Goal: Find specific page/section: Find specific page/section

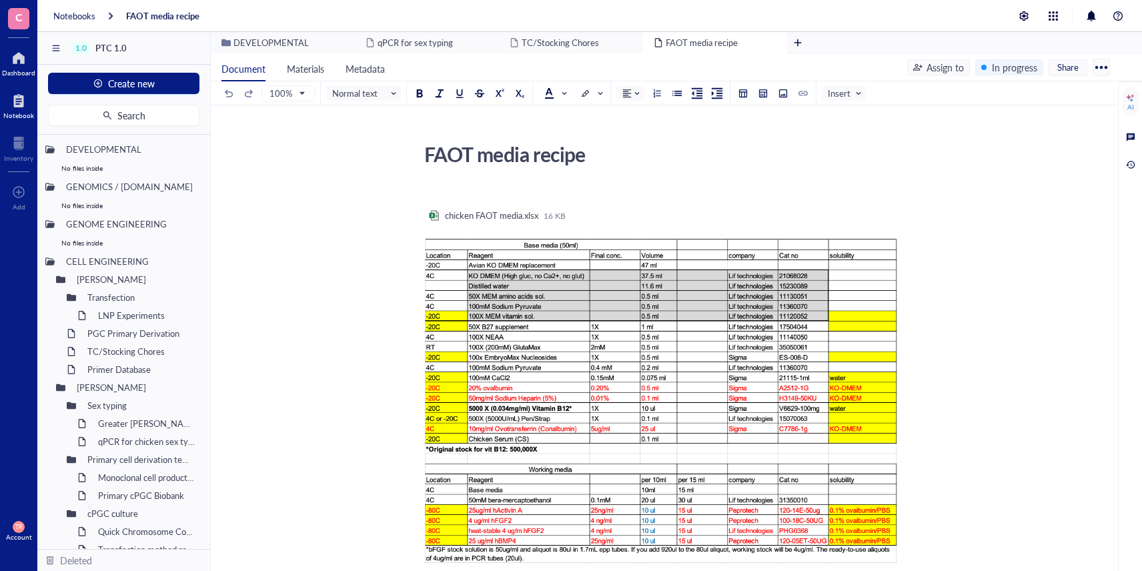
click at [23, 65] on div at bounding box center [18, 57] width 33 height 21
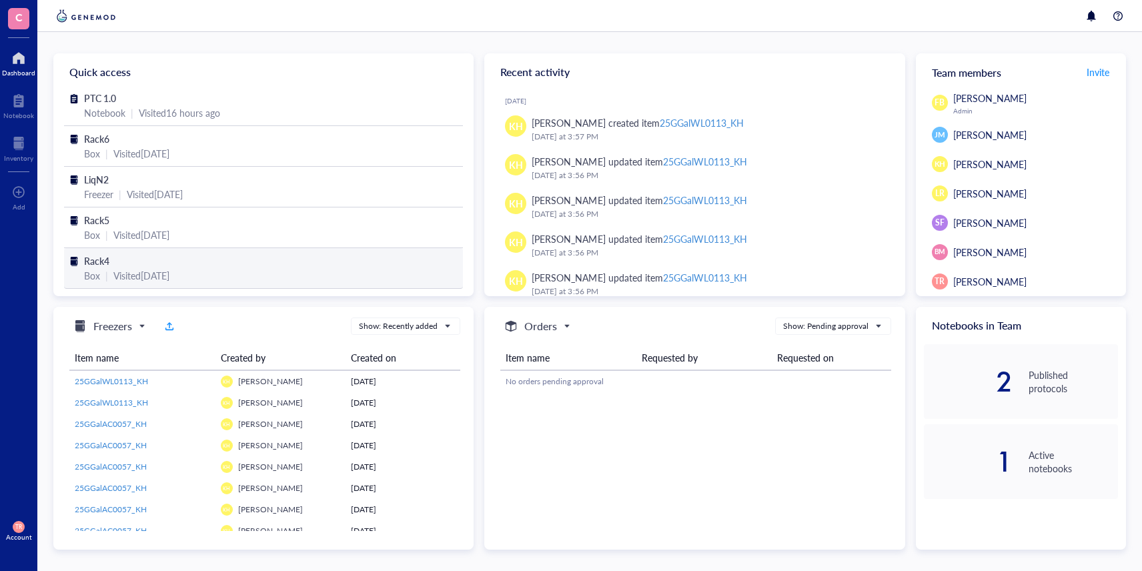
click at [104, 260] on span "Rack4" at bounding box center [96, 260] width 25 height 13
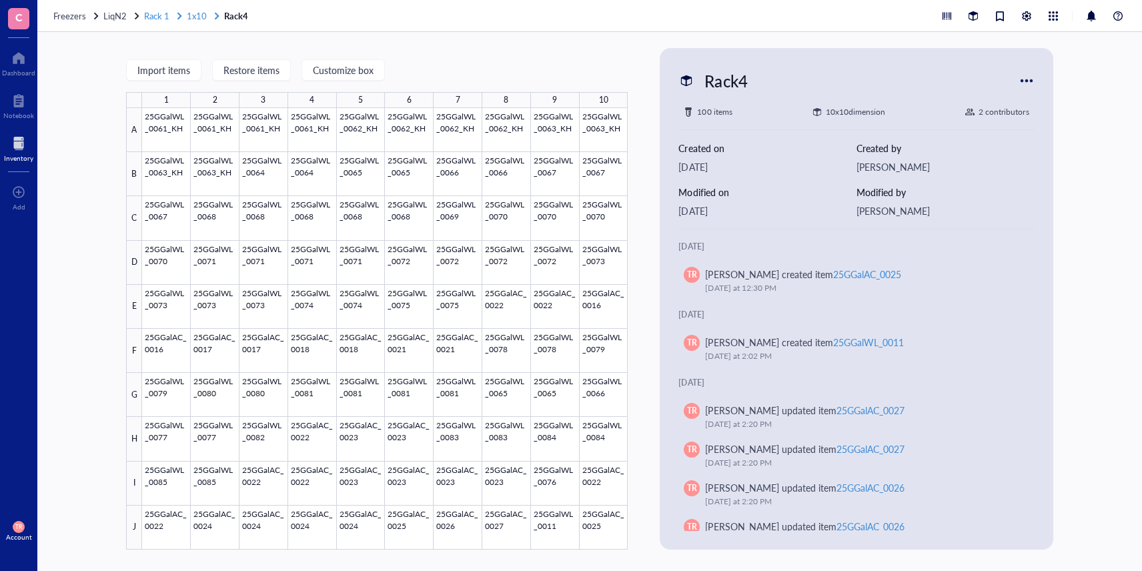
click at [193, 19] on span "1x10" at bounding box center [197, 15] width 20 height 13
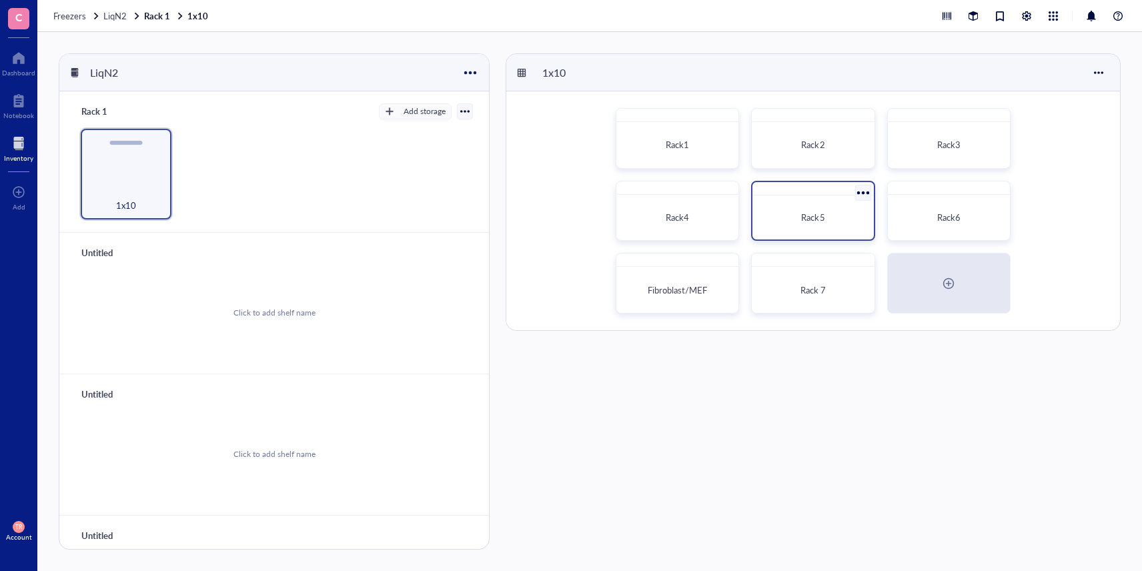
click at [804, 228] on div "Rack5" at bounding box center [813, 218] width 110 height 34
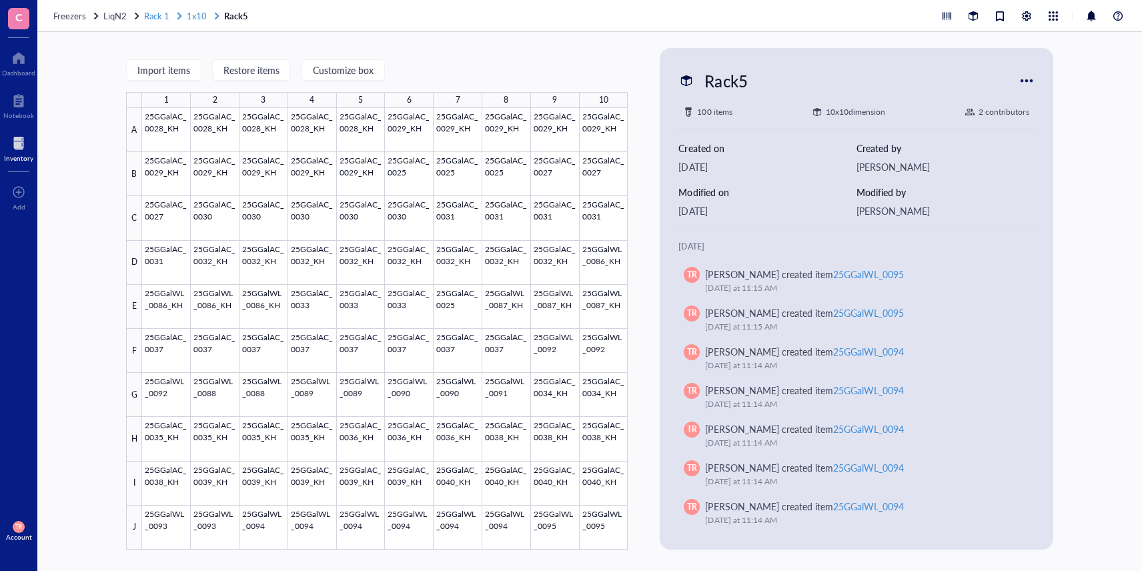
click at [197, 14] on span "1x10" at bounding box center [197, 15] width 20 height 13
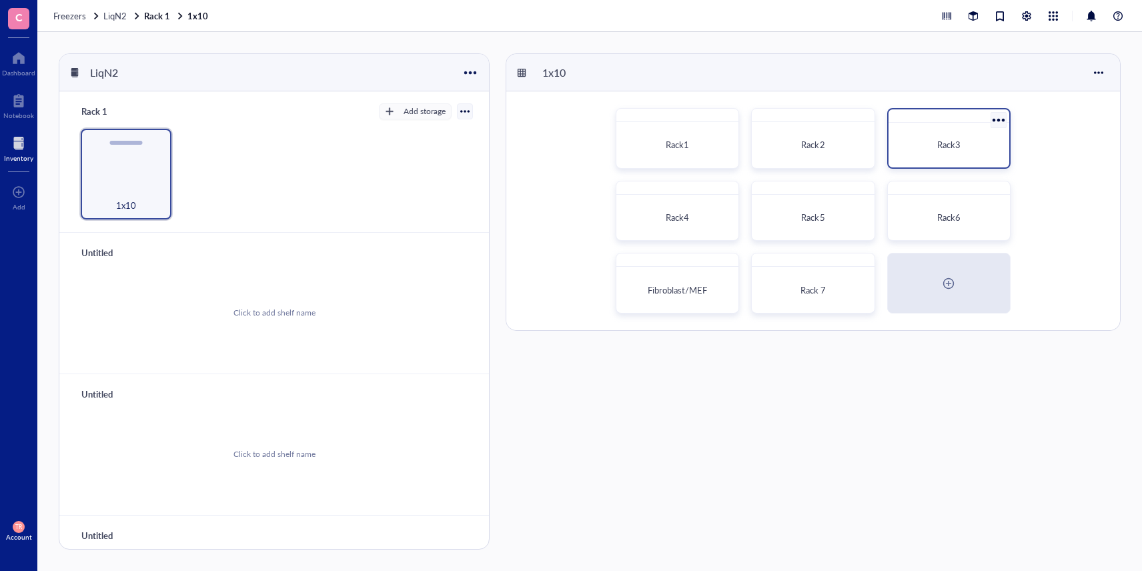
click at [914, 136] on div "Rack3" at bounding box center [949, 145] width 110 height 34
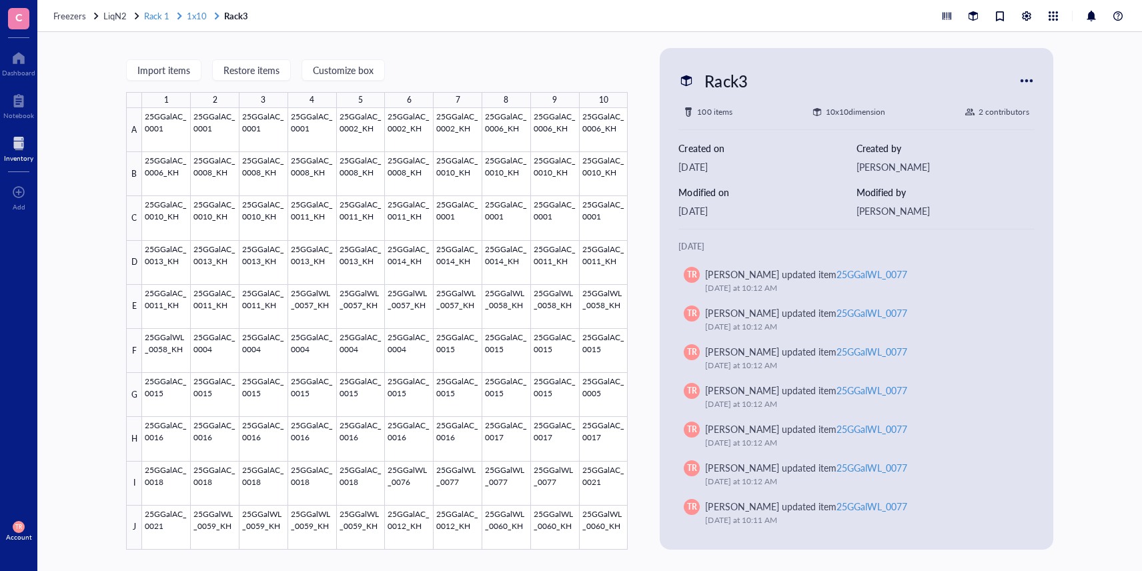
click at [193, 14] on span "1x10" at bounding box center [197, 15] width 20 height 13
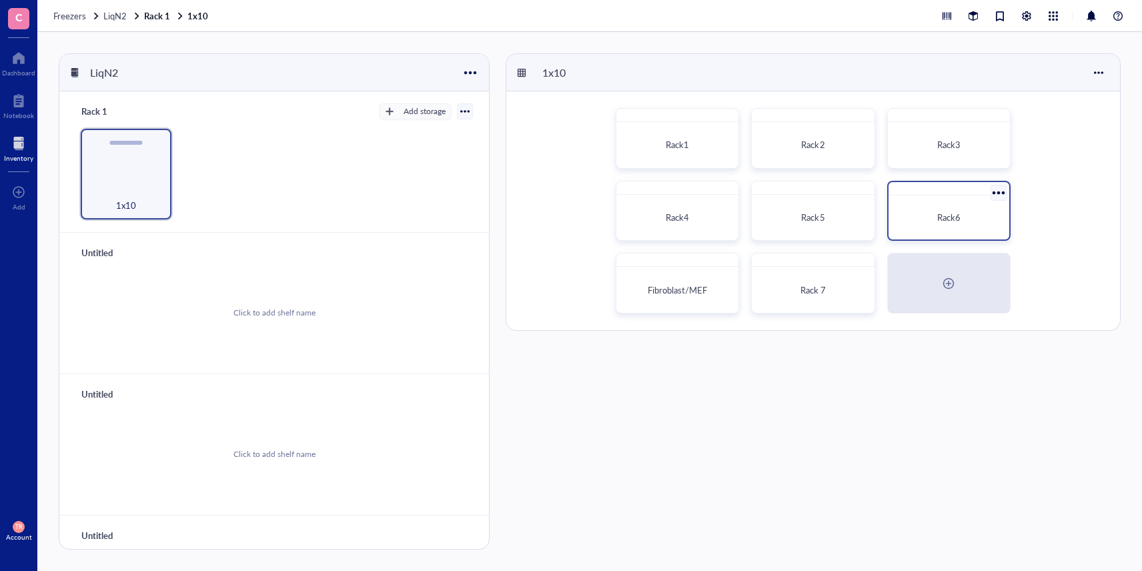
click at [932, 218] on div "Rack6" at bounding box center [948, 217] width 99 height 13
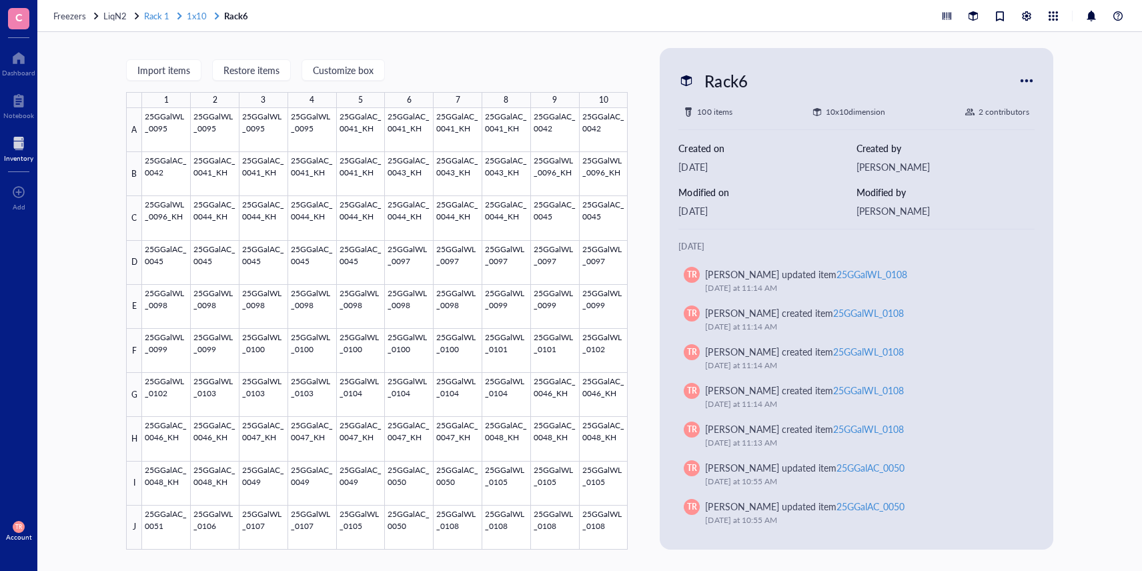
click at [202, 19] on span "1x10" at bounding box center [197, 15] width 20 height 13
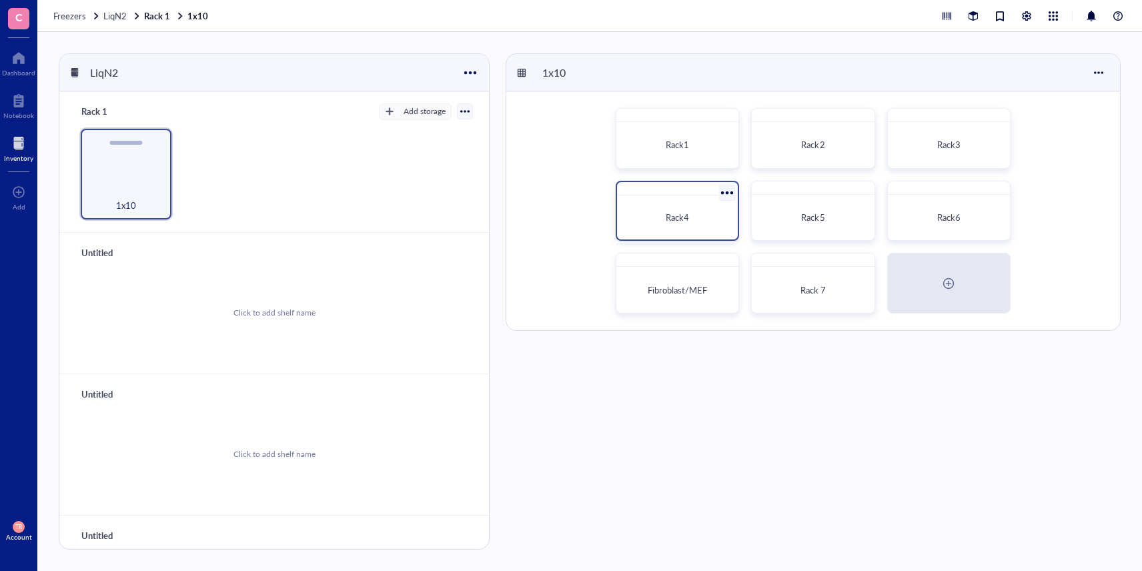
click at [708, 215] on div "Rack4" at bounding box center [677, 217] width 99 height 13
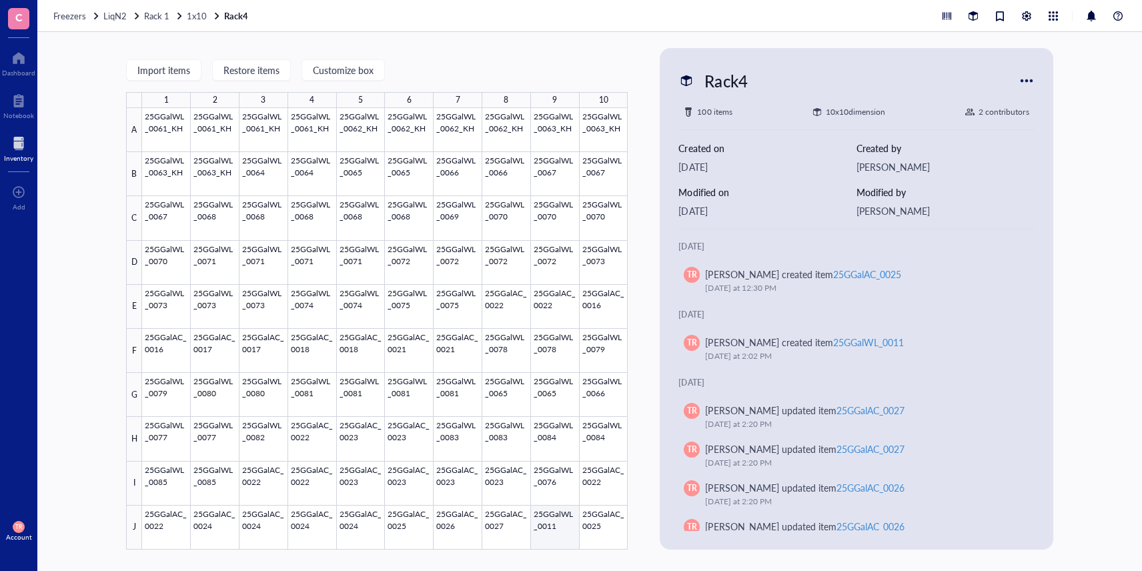
click at [553, 535] on div at bounding box center [385, 329] width 486 height 442
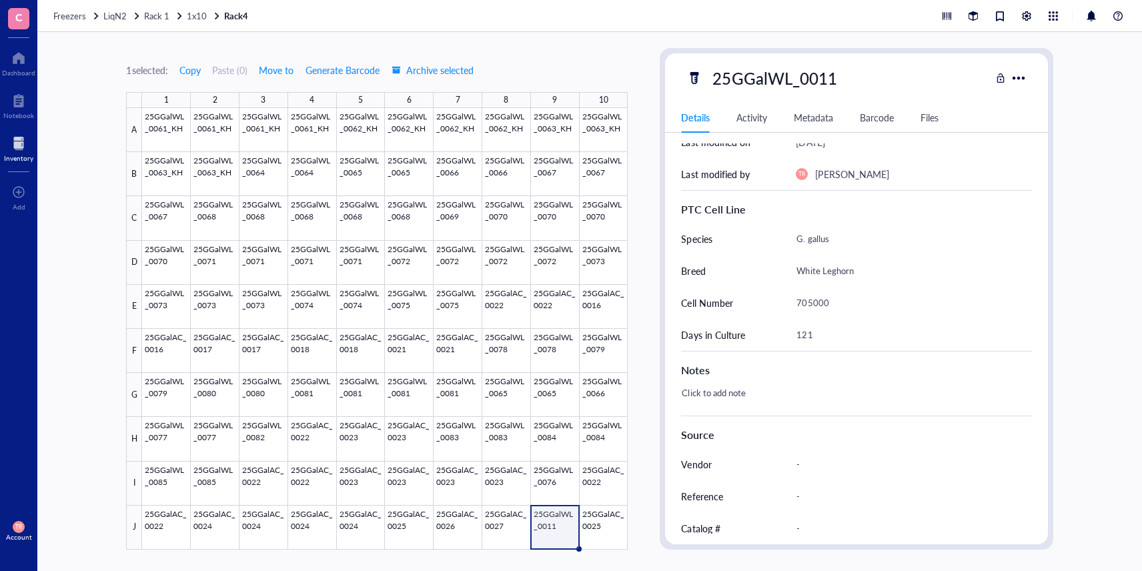
scroll to position [348, 0]
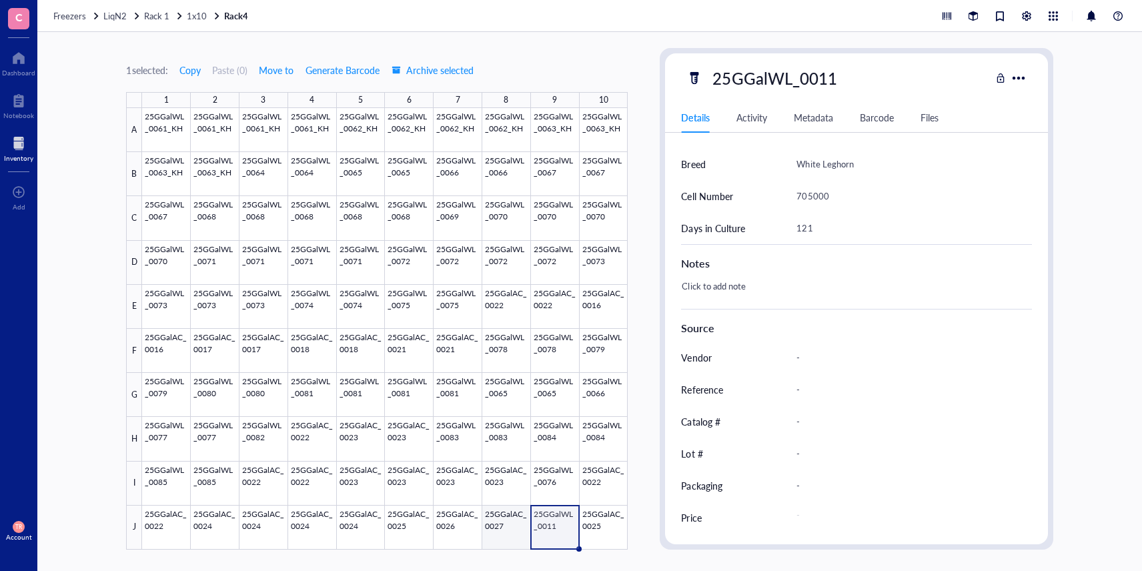
click at [505, 534] on div at bounding box center [385, 329] width 486 height 442
click at [447, 533] on div at bounding box center [385, 329] width 486 height 442
click at [398, 533] on div at bounding box center [385, 329] width 486 height 442
click at [363, 535] on div at bounding box center [385, 329] width 486 height 442
click at [308, 536] on div at bounding box center [385, 329] width 486 height 442
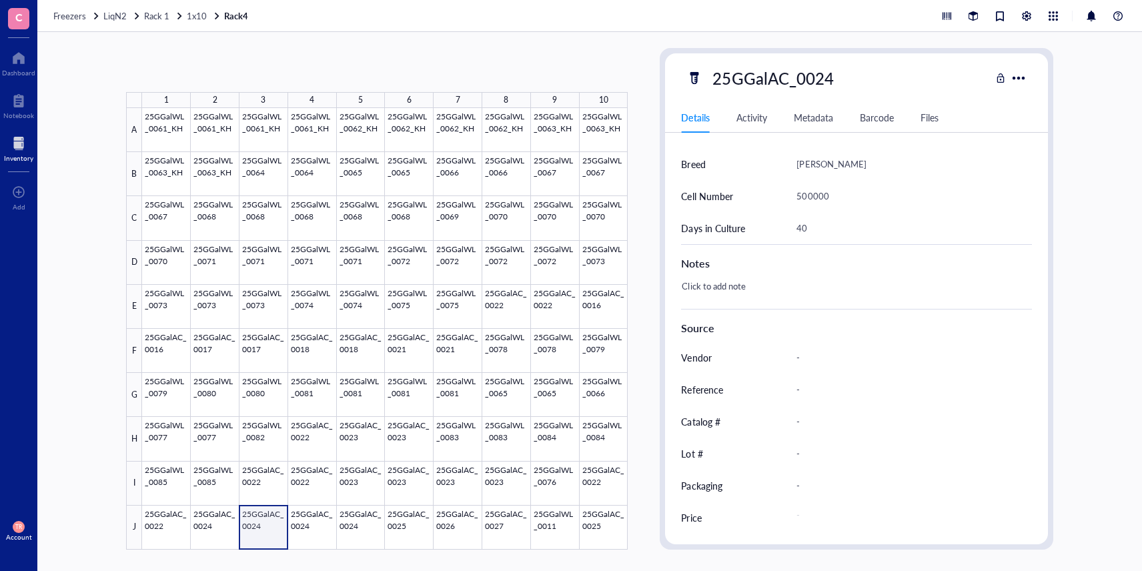
click at [260, 532] on div at bounding box center [385, 329] width 486 height 442
click at [208, 534] on div at bounding box center [385, 329] width 486 height 442
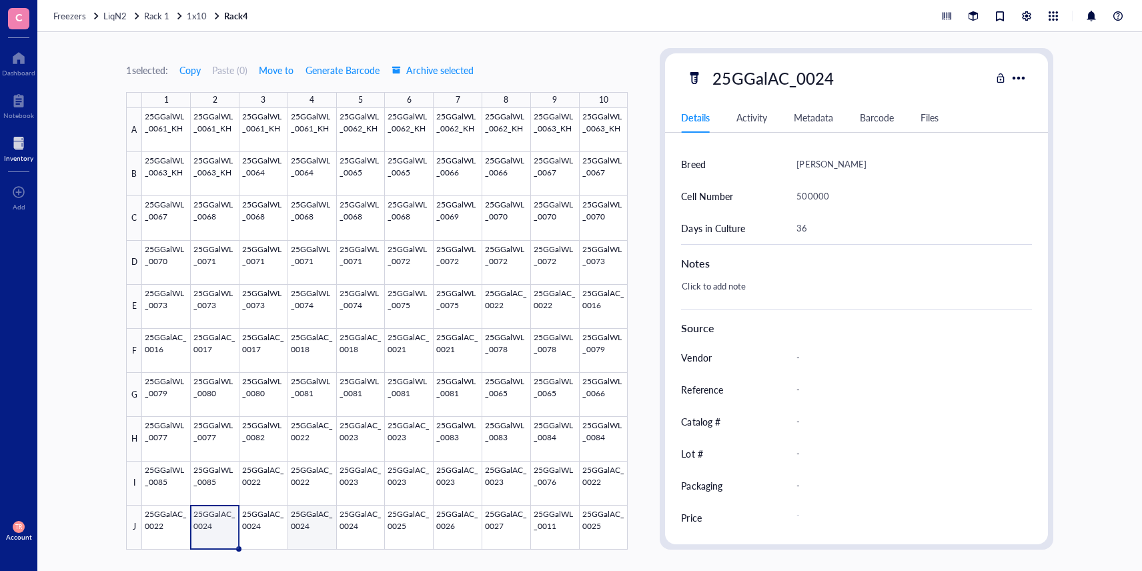
click at [313, 532] on div at bounding box center [385, 329] width 486 height 442
click at [606, 485] on div at bounding box center [385, 329] width 486 height 442
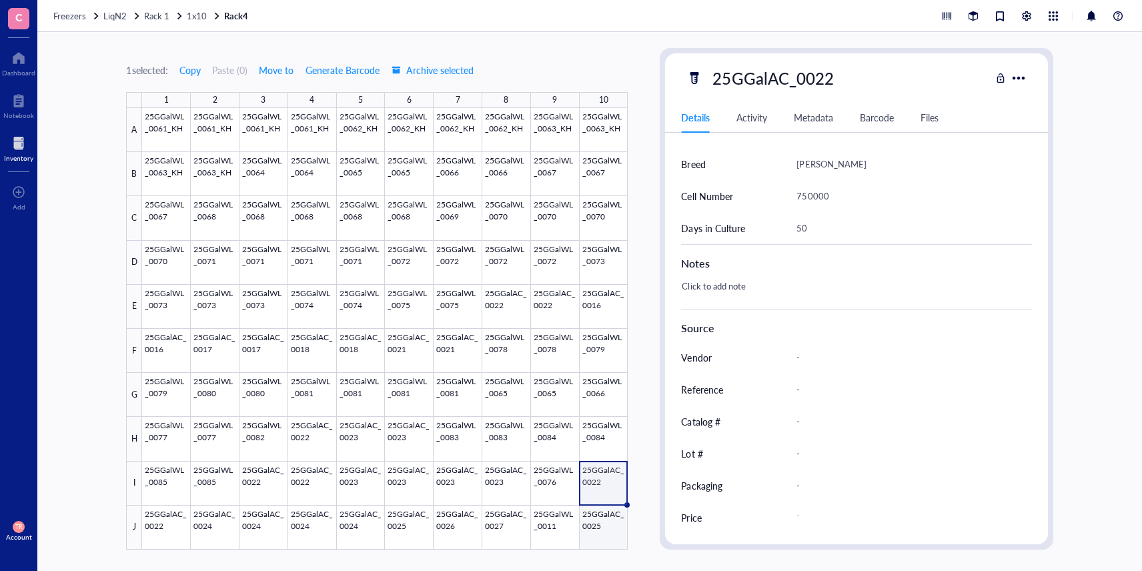
click at [595, 531] on div at bounding box center [385, 329] width 486 height 442
click at [187, 19] on span "1x10" at bounding box center [197, 15] width 20 height 13
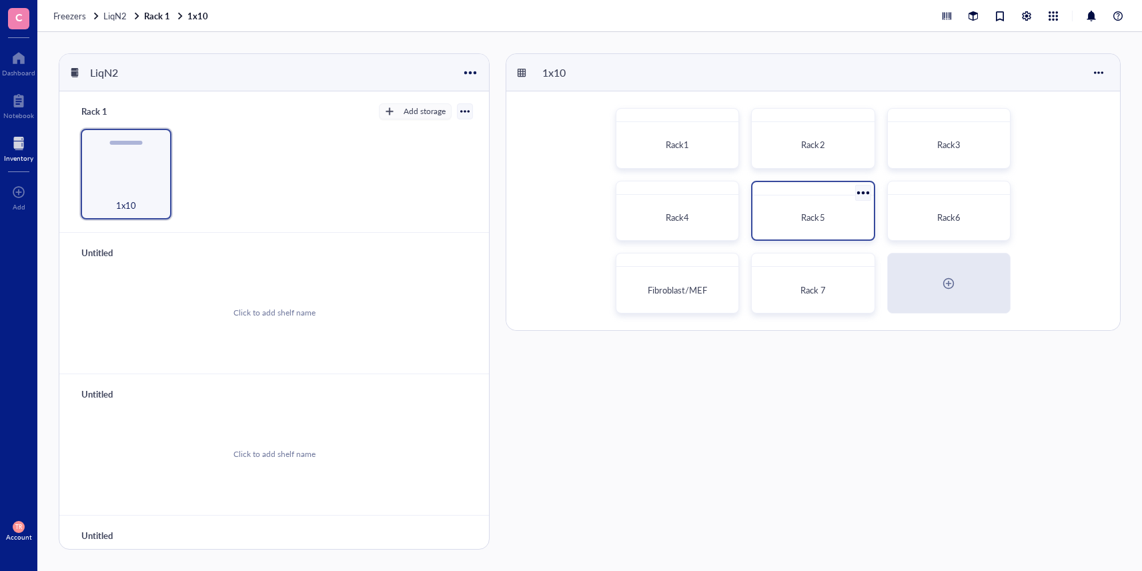
click at [806, 219] on span "Rack5" at bounding box center [812, 217] width 23 height 13
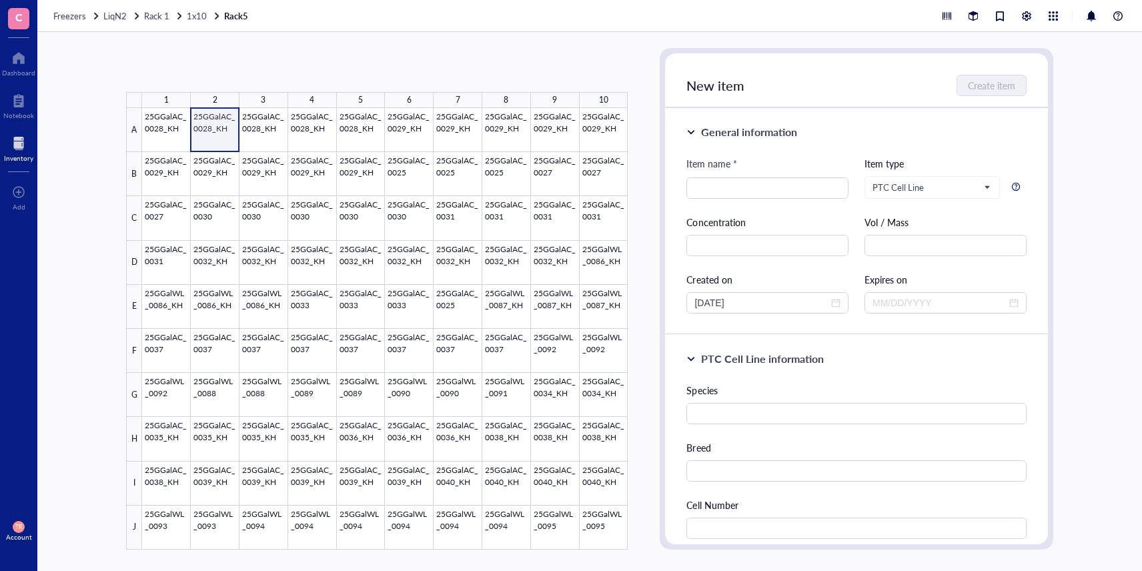
click at [217, 123] on div at bounding box center [385, 329] width 486 height 442
click at [261, 143] on div at bounding box center [385, 329] width 486 height 442
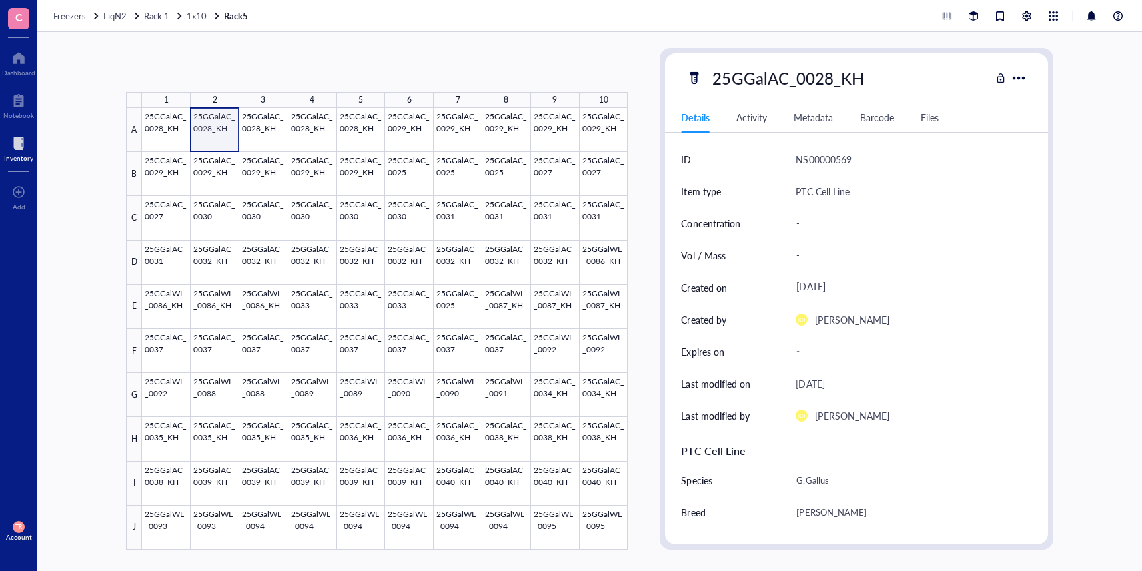
click at [216, 137] on div at bounding box center [385, 329] width 486 height 442
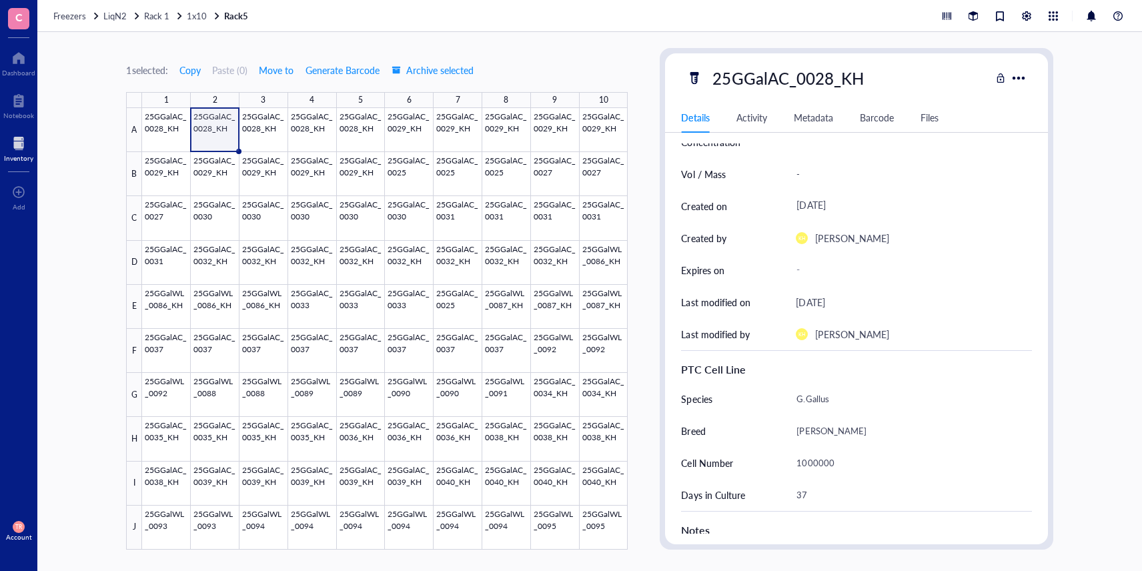
scroll to position [99, 0]
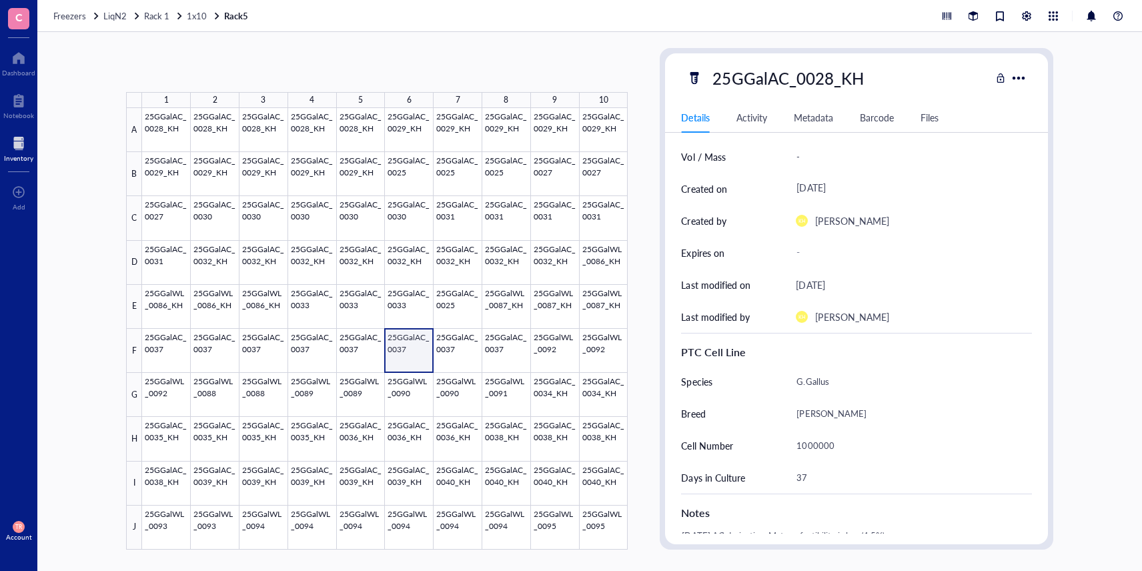
click at [400, 355] on div at bounding box center [385, 329] width 486 height 442
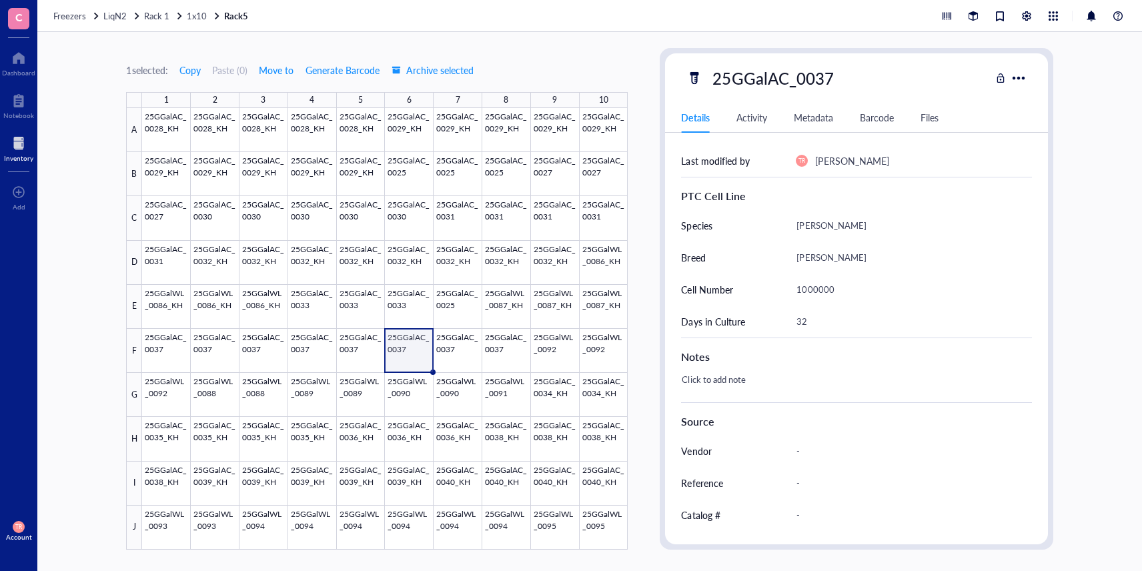
scroll to position [256, 0]
click at [349, 356] on div at bounding box center [385, 329] width 486 height 442
click at [310, 357] on div at bounding box center [385, 329] width 486 height 442
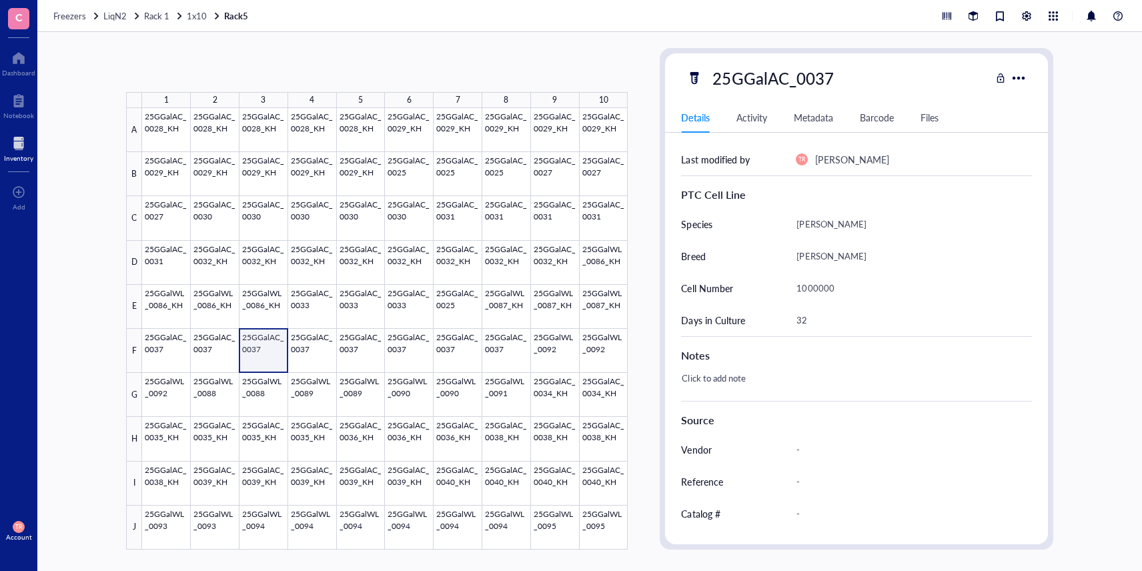
click at [261, 356] on div at bounding box center [385, 329] width 486 height 442
click at [224, 354] on div at bounding box center [385, 329] width 486 height 442
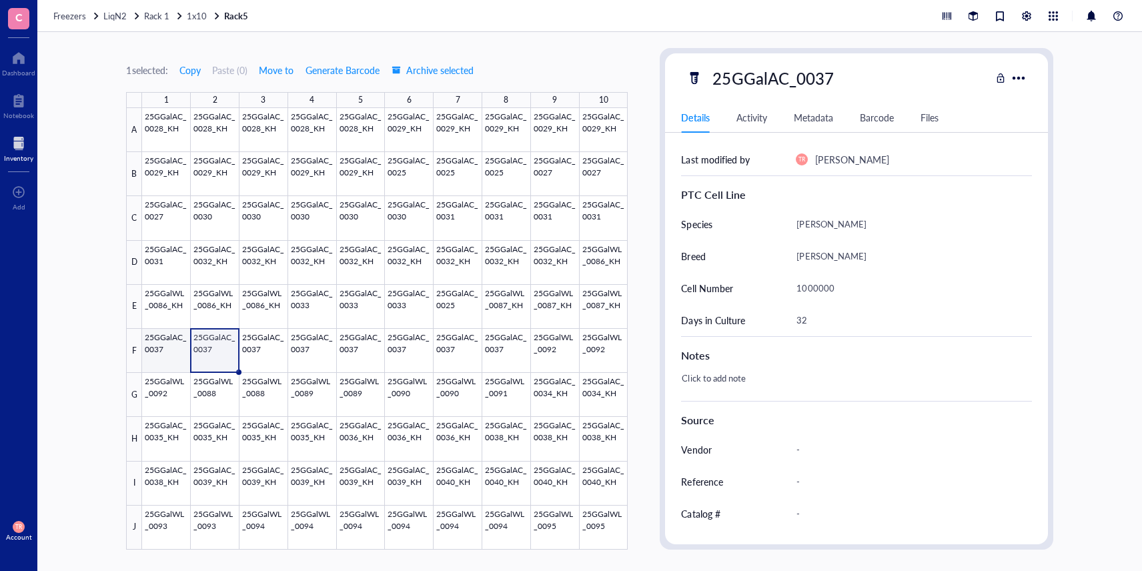
click at [169, 354] on div at bounding box center [385, 329] width 486 height 442
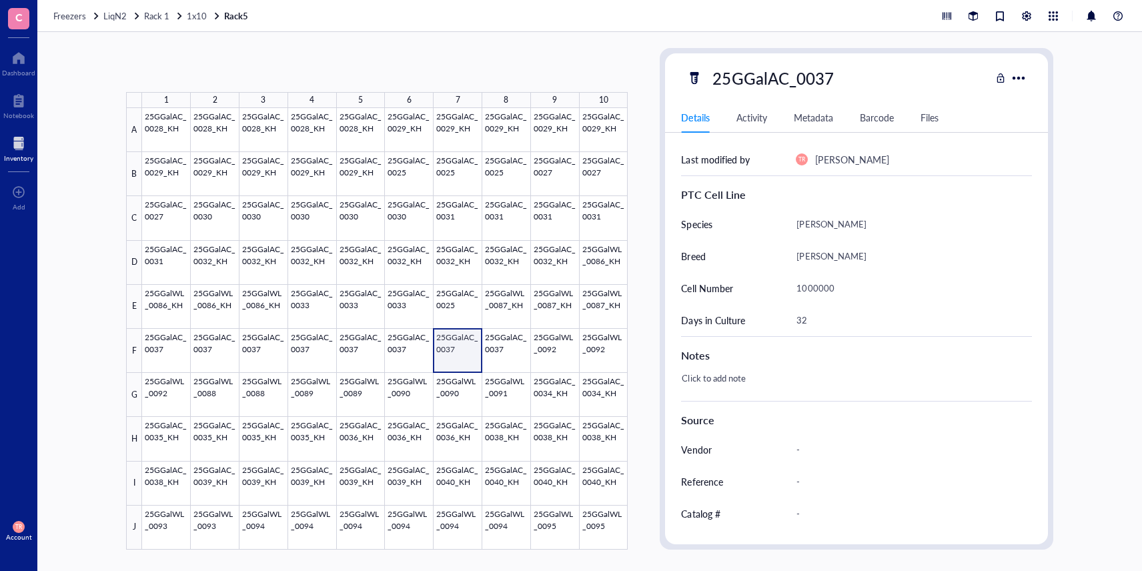
click at [464, 359] on div at bounding box center [385, 329] width 486 height 442
click at [509, 359] on div at bounding box center [385, 329] width 486 height 442
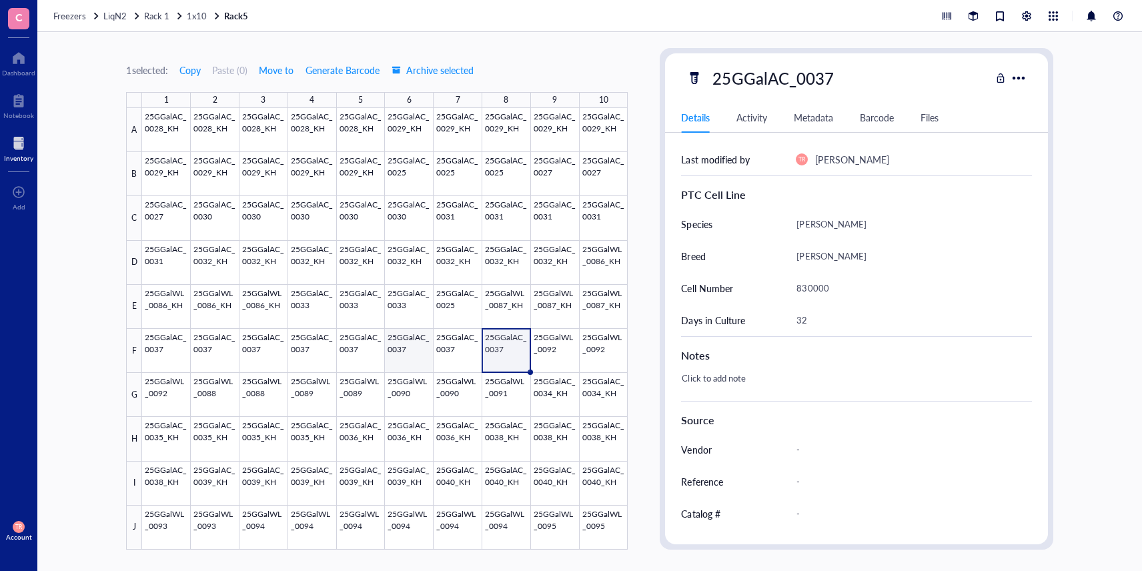
click at [421, 359] on div at bounding box center [385, 329] width 486 height 442
click at [351, 356] on div at bounding box center [385, 329] width 486 height 442
click at [311, 356] on div at bounding box center [385, 329] width 486 height 442
click at [259, 357] on div at bounding box center [385, 329] width 486 height 442
click at [209, 357] on div at bounding box center [385, 329] width 486 height 442
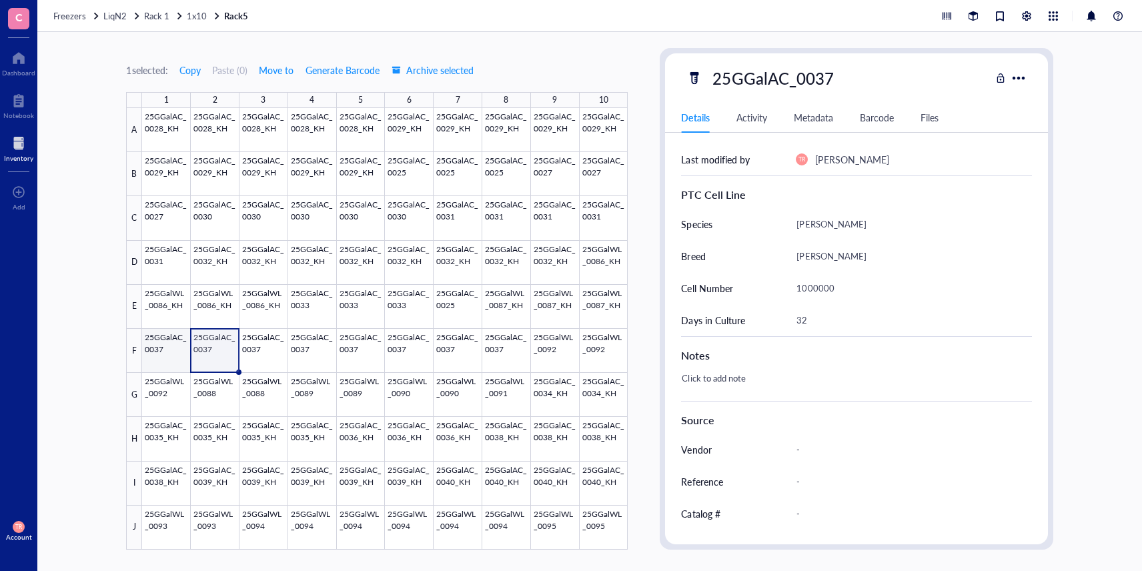
click at [165, 357] on div at bounding box center [385, 329] width 486 height 442
